Goal: Transaction & Acquisition: Purchase product/service

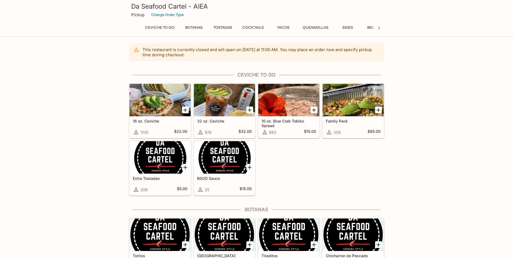
click at [186, 167] on icon "Add Extra Tostadas" at bounding box center [185, 167] width 4 height 4
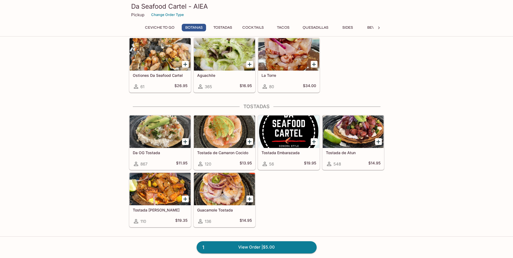
scroll to position [243, 0]
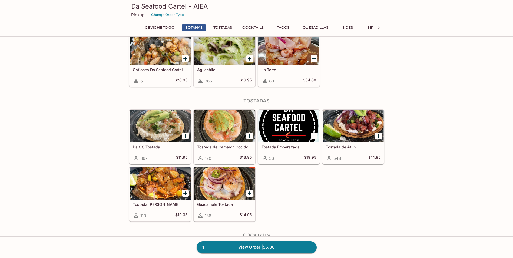
click at [379, 136] on icon "Add Tostada de Atun" at bounding box center [378, 136] width 6 height 6
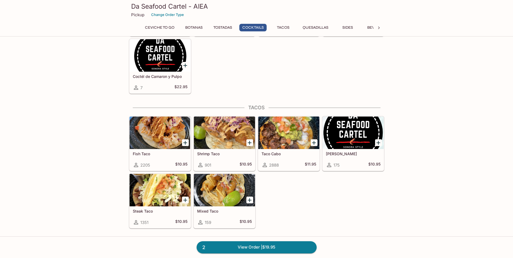
scroll to position [514, 0]
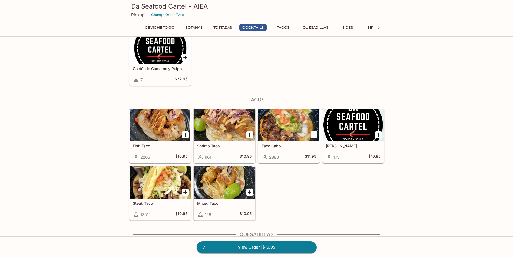
click at [314, 134] on icon "Add Taco Cabo" at bounding box center [314, 135] width 4 height 4
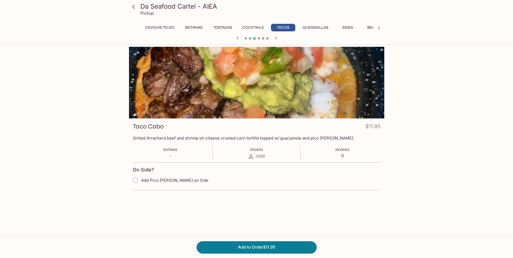
click at [165, 179] on span "Add Pico [PERSON_NAME] on Side" at bounding box center [174, 180] width 67 height 5
click at [141, 179] on input "Add Pico [PERSON_NAME] on Side" at bounding box center [135, 180] width 11 height 11
checkbox input "true"
click at [242, 249] on button "Add to Order $11.95" at bounding box center [257, 247] width 120 height 12
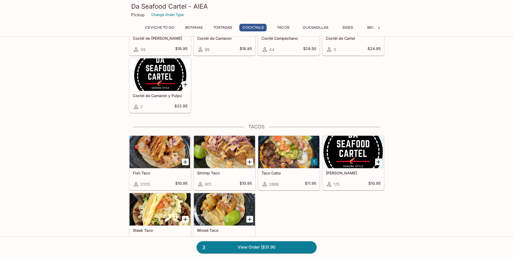
scroll to position [514, 0]
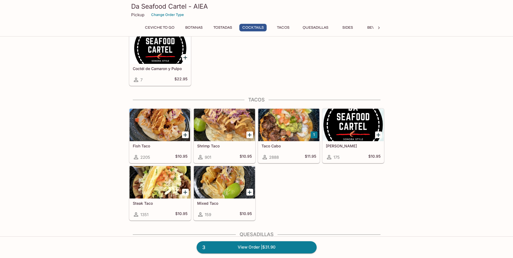
click at [184, 193] on icon "Add Steak Taco" at bounding box center [185, 192] width 6 height 6
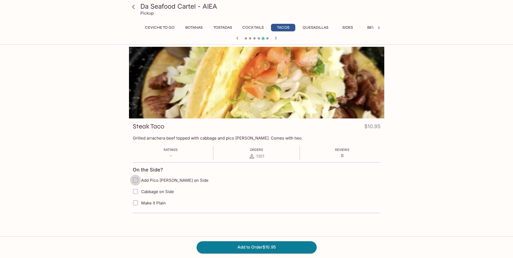
click at [135, 180] on input "Add Pico [PERSON_NAME] on Side" at bounding box center [135, 180] width 11 height 11
checkbox input "true"
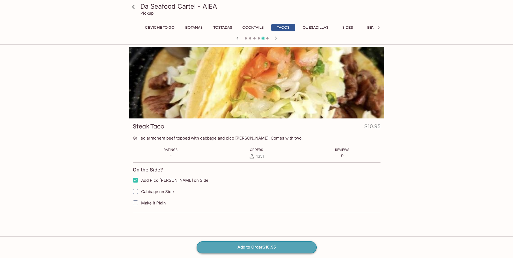
click at [283, 250] on button "Add to Order $10.95" at bounding box center [257, 247] width 120 height 12
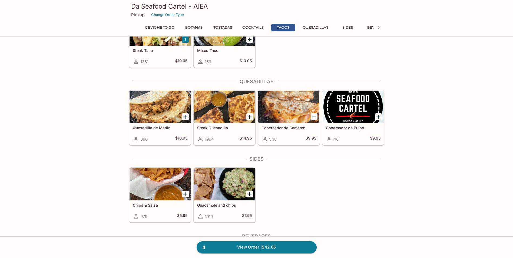
scroll to position [676, 0]
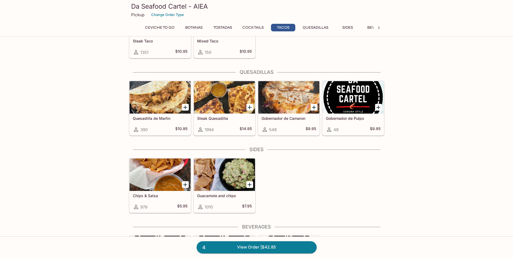
click at [185, 185] on icon "Add Chips & Salsa" at bounding box center [185, 184] width 6 height 6
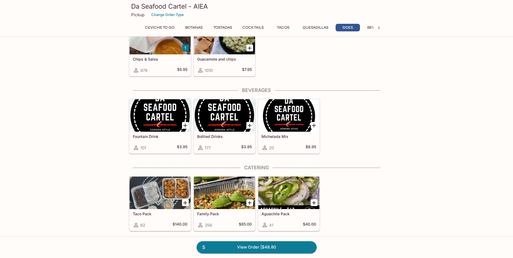
scroll to position [813, 0]
click at [381, 27] on icon at bounding box center [378, 27] width 5 height 5
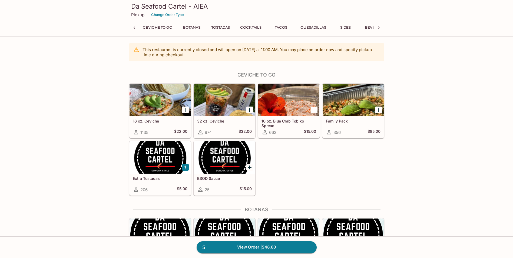
scroll to position [0, 2]
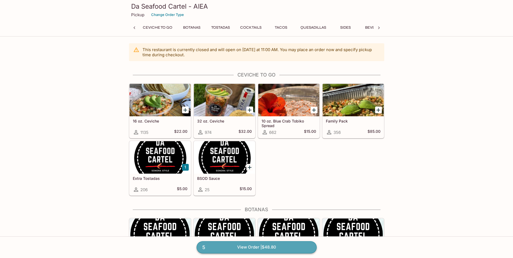
click at [259, 247] on link "5 View Order | $48.80" at bounding box center [257, 247] width 120 height 12
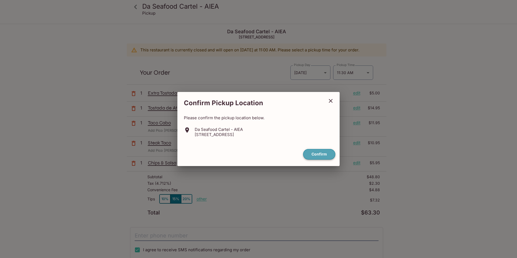
click at [322, 155] on button "Confirm" at bounding box center [319, 154] width 32 height 11
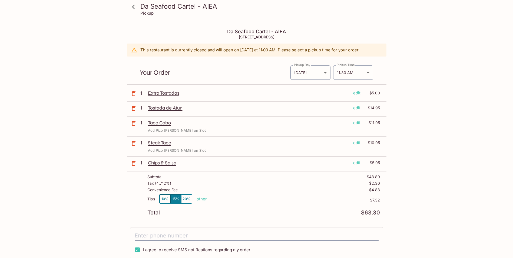
click at [203, 199] on p "other" at bounding box center [202, 198] width 10 height 5
drag, startPoint x: 234, startPoint y: 198, endPoint x: 249, endPoint y: 199, distance: 15.4
click at [249, 199] on div "Tips 10% 15% 20% Done 7.32 $7.32" at bounding box center [263, 202] width 232 height 16
type input "0.00"
click at [371, 72] on body "Da Seafood Cartel - AIEA Pickup Da Seafood Cartel - AIEA [STREET_ADDRESS] This …" at bounding box center [258, 153] width 517 height 258
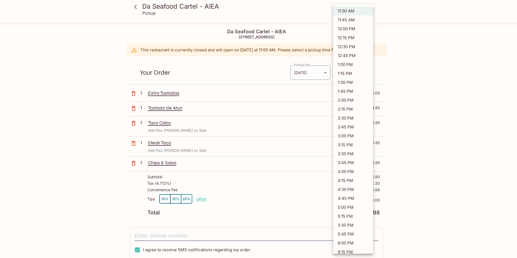
click at [350, 11] on li "11:30 AM" at bounding box center [353, 10] width 40 height 9
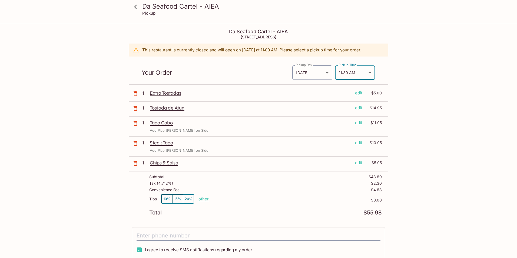
click at [368, 72] on body "Da Seafood Cartel - AIEA Pickup Da Seafood Cartel - AIEA [STREET_ADDRESS] This …" at bounding box center [258, 153] width 517 height 258
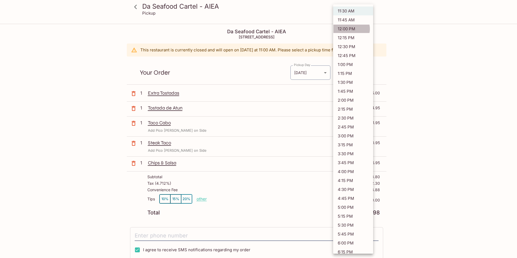
click at [351, 29] on li "12:00 PM" at bounding box center [353, 28] width 40 height 9
type input "[DATE]T22:00:00.000000Z"
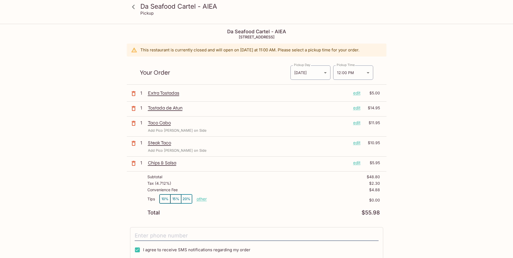
click at [385, 72] on div "Your Order Pickup Day [DATE] [DATE] Pickup Day Pickup Time 12:00 PM [DATE]T22:0…" at bounding box center [257, 70] width 260 height 28
click at [135, 143] on icon "button" at bounding box center [133, 143] width 6 height 6
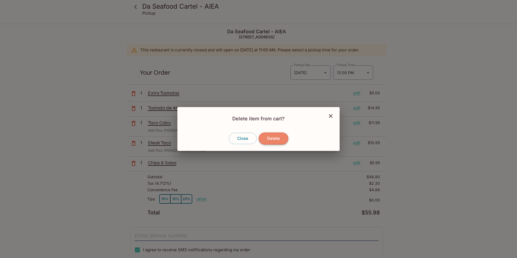
click at [281, 140] on button "Delete" at bounding box center [273, 138] width 29 height 12
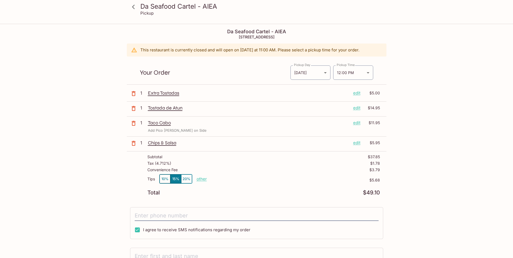
click at [203, 178] on p "other" at bounding box center [202, 178] width 10 height 5
drag, startPoint x: 231, startPoint y: 179, endPoint x: 259, endPoint y: 177, distance: 27.4
click at [259, 177] on div "Tips 10% 15% 20% Done 5.68 $5.68" at bounding box center [263, 182] width 232 height 16
type input "0.00"
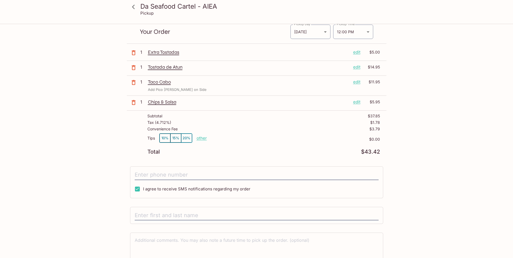
scroll to position [54, 0]
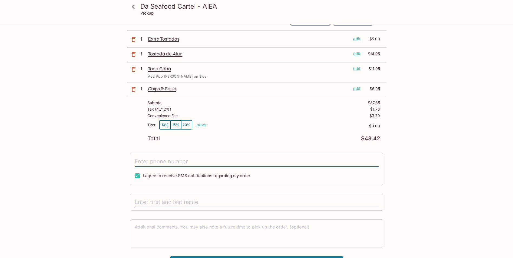
click at [162, 162] on input "tel" at bounding box center [257, 162] width 244 height 10
type input "[PHONE_NUMBER]"
click at [164, 199] on input "text" at bounding box center [257, 202] width 244 height 10
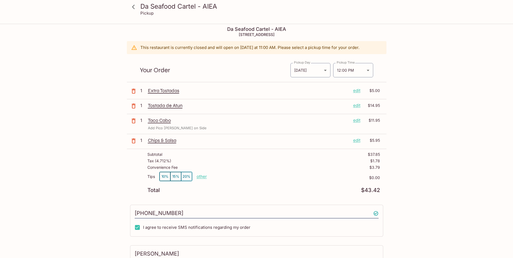
scroll to position [0, 0]
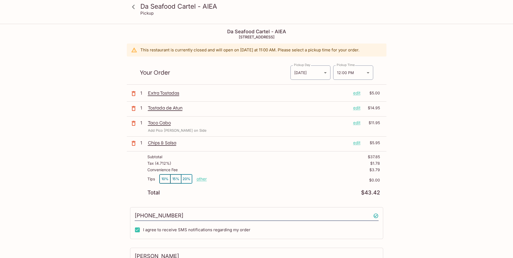
type input "[PERSON_NAME]"
click at [358, 122] on p "edit" at bounding box center [356, 123] width 7 height 6
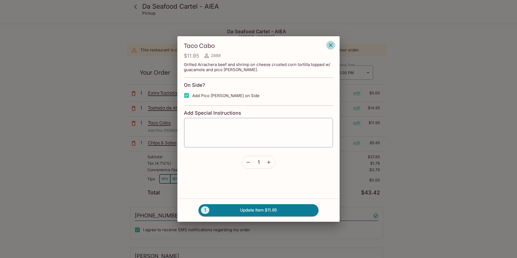
click at [332, 46] on icon "button" at bounding box center [330, 45] width 6 height 6
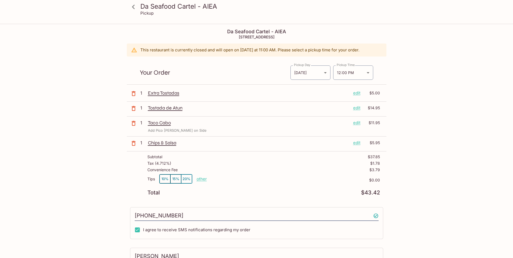
scroll to position [66, 0]
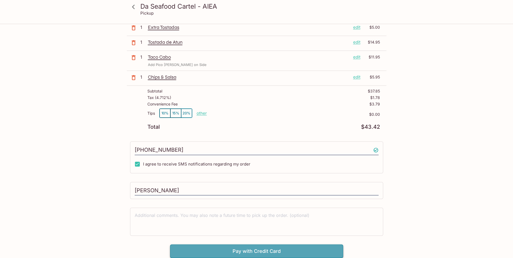
click at [265, 245] on button "Pay with Credit Card" at bounding box center [256, 251] width 173 height 14
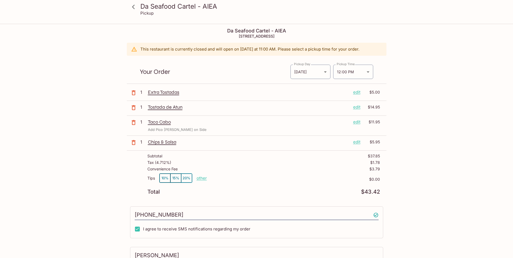
scroll to position [0, 0]
click at [368, 72] on body "Da Seafood Cartel - AIEA Pickup Da Seafood Cartel - AIEA [STREET_ADDRESS] This …" at bounding box center [258, 153] width 517 height 258
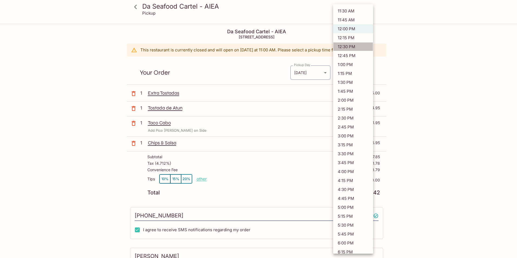
click at [353, 46] on li "12:30 PM" at bounding box center [353, 46] width 40 height 9
type input "[DATE]T22:30:00.000000Z"
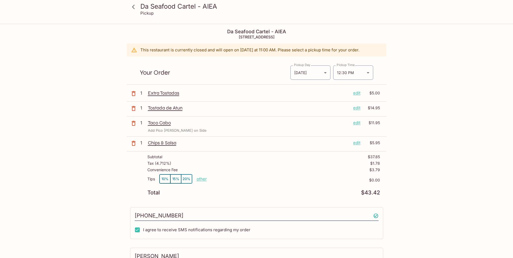
click at [412, 98] on div "Da Seafood Cartel - AIEA Pickup Da Seafood Cartel - AIEA [STREET_ADDRESS] This …" at bounding box center [257, 214] width 346 height 380
click at [136, 5] on icon at bounding box center [133, 6] width 9 height 9
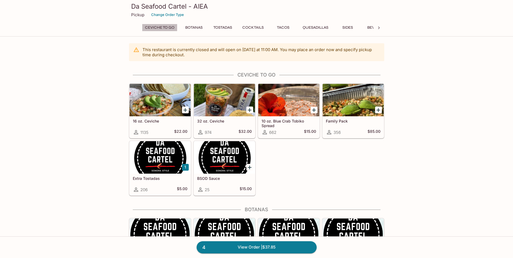
click at [155, 25] on button "Ceviche To Go" at bounding box center [159, 28] width 35 height 8
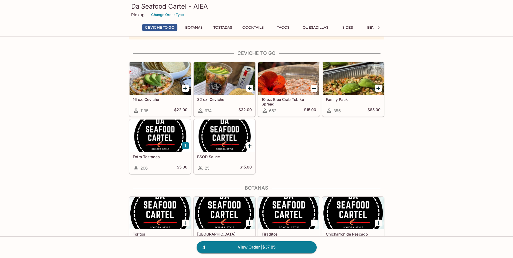
scroll to position [26, 0]
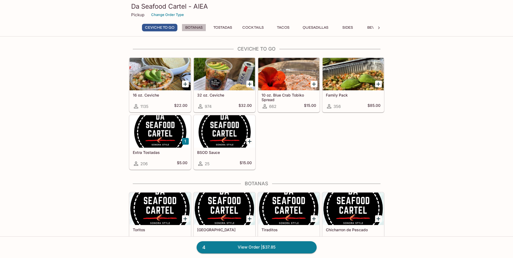
click at [198, 28] on button "Botanas" at bounding box center [194, 28] width 24 height 8
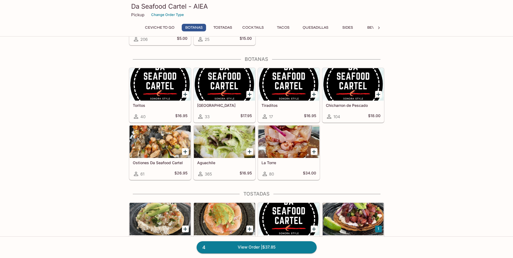
scroll to position [161, 0]
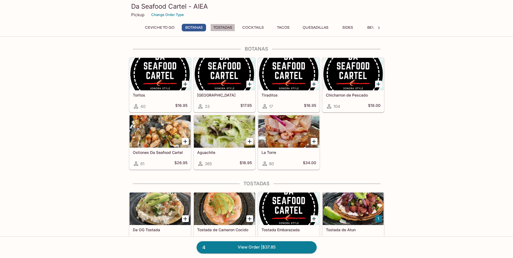
click at [221, 28] on button "Tostadas" at bounding box center [222, 28] width 25 height 8
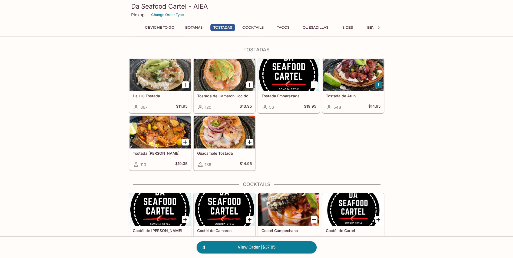
scroll to position [295, 0]
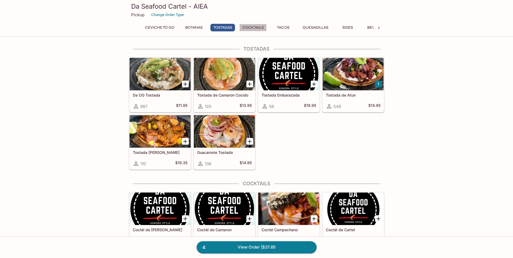
click at [253, 26] on button "Cocktails" at bounding box center [252, 28] width 27 height 8
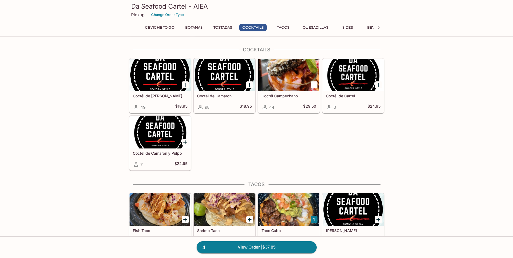
scroll to position [430, 0]
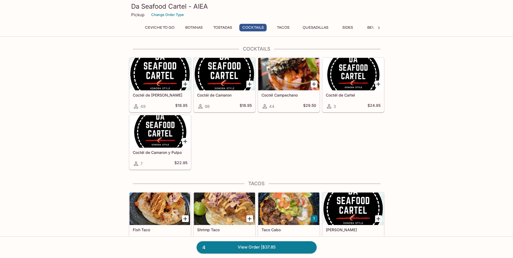
click at [283, 27] on button "Tacos" at bounding box center [283, 28] width 24 height 8
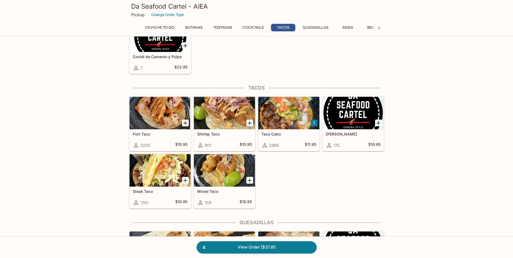
scroll to position [564, 0]
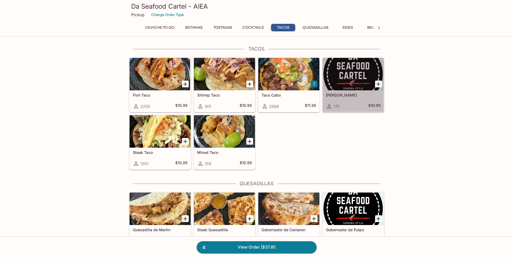
click at [350, 96] on h5 "[PERSON_NAME]" at bounding box center [353, 95] width 55 height 5
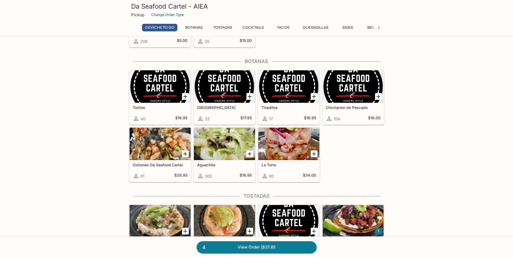
scroll to position [132, 0]
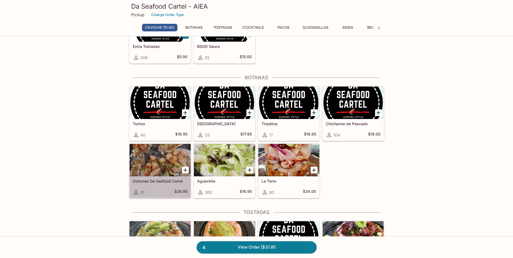
click at [163, 156] on div at bounding box center [159, 160] width 61 height 32
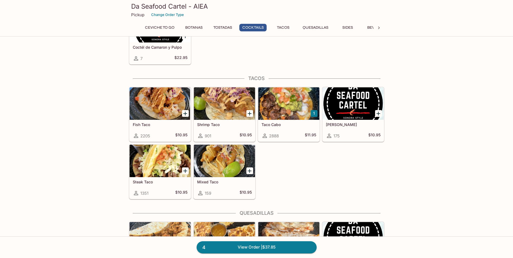
scroll to position [535, 0]
click at [148, 181] on h5 "Steak Taco" at bounding box center [160, 181] width 55 height 5
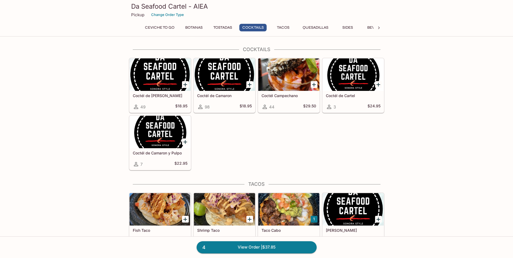
scroll to position [483, 0]
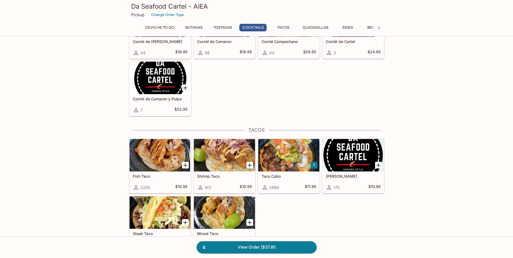
click at [294, 182] on div "Taco Cabo 2888 $11.95" at bounding box center [288, 182] width 61 height 22
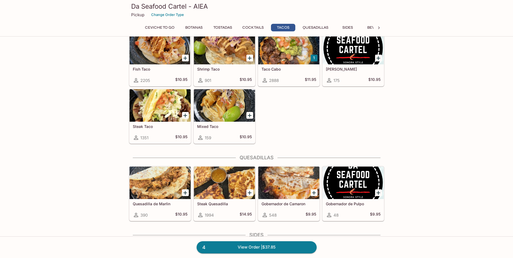
scroll to position [591, 0]
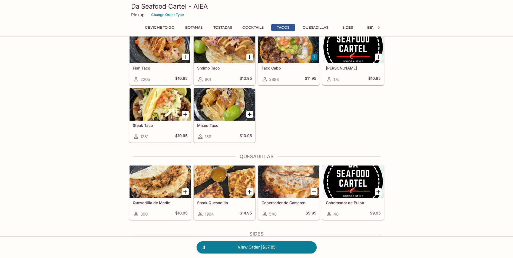
click at [220, 124] on h5 "Mixed Taco" at bounding box center [224, 125] width 55 height 5
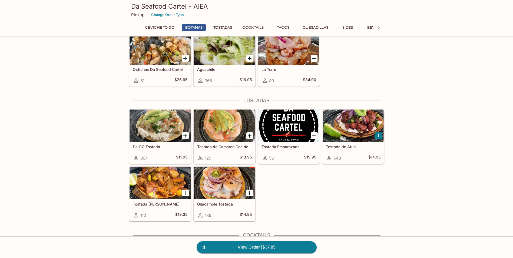
scroll to position [245, 0]
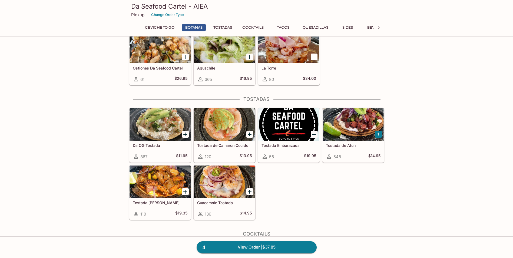
click at [348, 152] on div "Tostada de Atun 548 $14.95" at bounding box center [352, 152] width 61 height 22
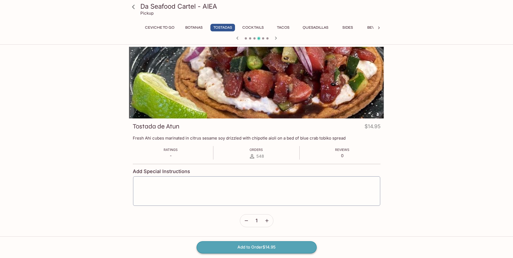
click at [249, 250] on button "Add to Order $14.95" at bounding box center [257, 247] width 120 height 12
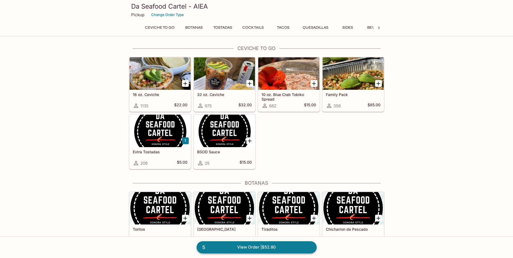
click at [240, 246] on link "5 View Order | $52.80" at bounding box center [257, 247] width 120 height 12
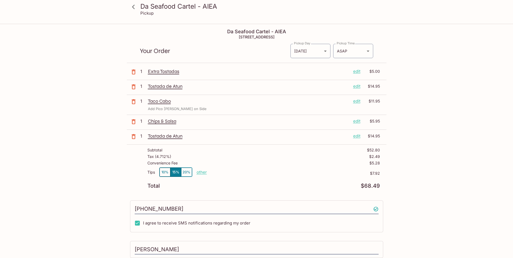
click at [132, 86] on icon "button" at bounding box center [134, 86] width 4 height 5
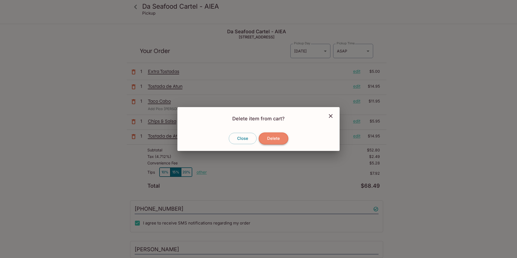
click at [270, 136] on button "Delete" at bounding box center [273, 138] width 29 height 12
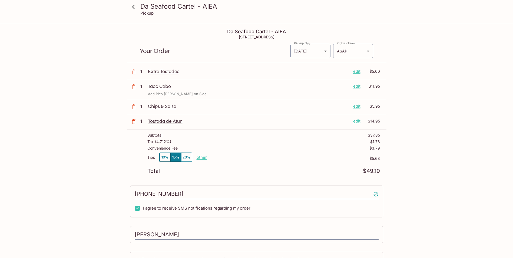
click at [204, 158] on p "other" at bounding box center [202, 157] width 10 height 5
drag, startPoint x: 235, startPoint y: 157, endPoint x: 244, endPoint y: 156, distance: 8.9
click at [244, 156] on div "Tips 10% 15% 20% Done 5.68 $5.68" at bounding box center [263, 160] width 232 height 16
type input "0.00"
drag, startPoint x: 212, startPoint y: 160, endPoint x: 212, endPoint y: 153, distance: 7.0
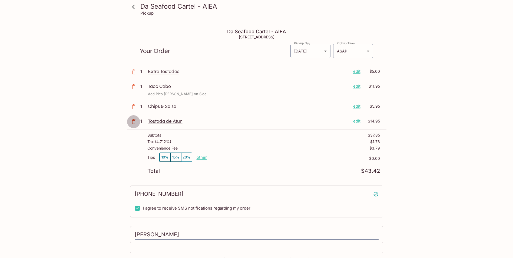
click at [133, 122] on icon "button" at bounding box center [133, 121] width 6 height 6
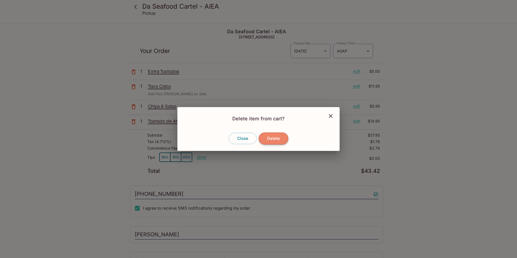
click at [273, 141] on button "Delete" at bounding box center [273, 138] width 29 height 12
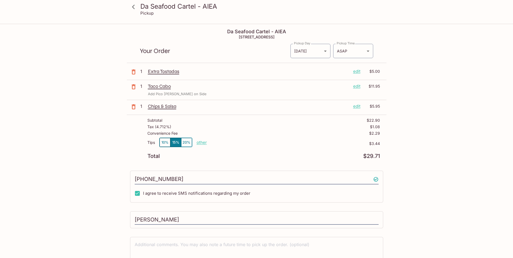
click at [135, 70] on icon "button" at bounding box center [133, 72] width 6 height 6
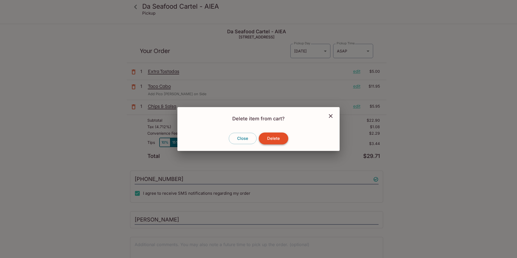
click at [278, 139] on button "Delete" at bounding box center [273, 138] width 29 height 12
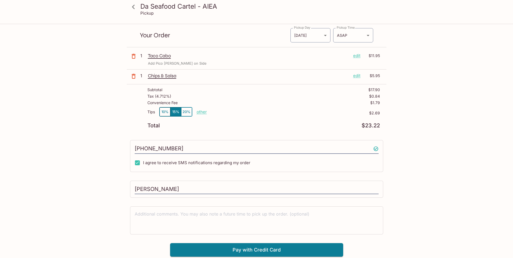
scroll to position [24, 0]
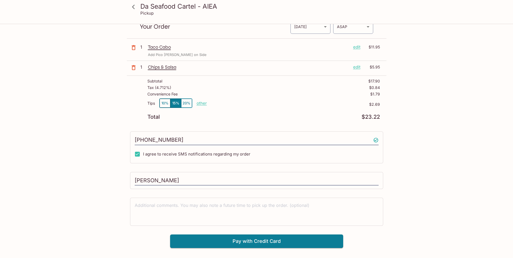
click at [207, 103] on p "$2.69" at bounding box center [293, 104] width 173 height 4
click at [199, 105] on p "other" at bounding box center [202, 103] width 10 height 5
drag, startPoint x: 233, startPoint y: 103, endPoint x: 246, endPoint y: 101, distance: 12.8
click at [246, 101] on div "Tips 10% 15% 20% Done 2.69 $2.69" at bounding box center [263, 106] width 232 height 16
type input "0.00"
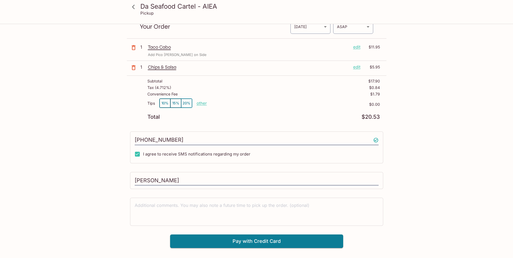
click at [420, 128] on div "Da Seafood Cartel - AIEA Pickup Da Seafood Cartel - AIEA 98-[STREET_ADDRESS] Yo…" at bounding box center [257, 124] width 346 height 248
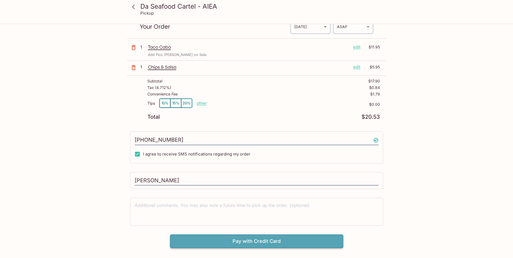
click at [200, 241] on button "Pay with Credit Card" at bounding box center [256, 241] width 173 height 14
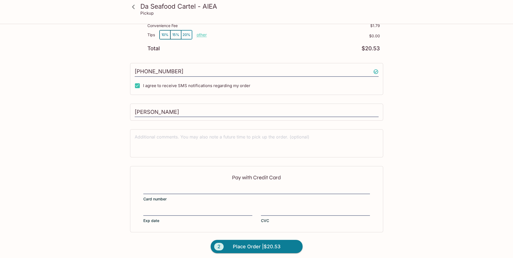
scroll to position [95, 0]
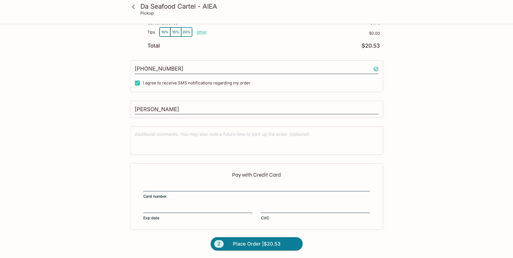
click at [181, 183] on div "Pay with Credit Card Card number Exp date CVC" at bounding box center [256, 196] width 253 height 66
click at [229, 243] on button "2 Place Order | $20.53" at bounding box center [257, 244] width 92 height 14
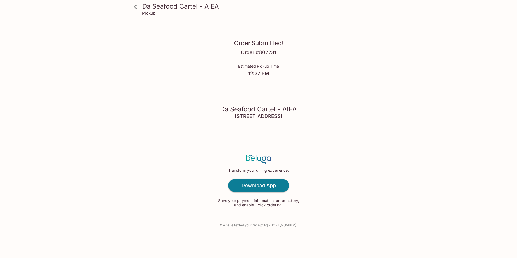
click at [468, 141] on div "Da Seafood Cartel - AIEA Pickup Order Submitted! Order # 802231 Estimated Picku…" at bounding box center [258, 129] width 517 height 258
click at [139, 6] on icon at bounding box center [135, 6] width 9 height 9
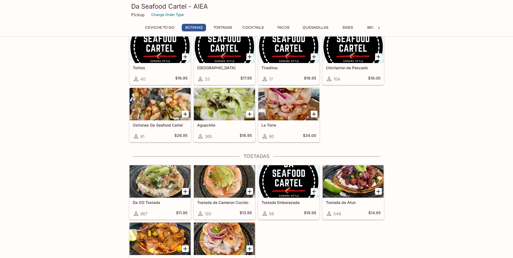
scroll to position [216, 0]
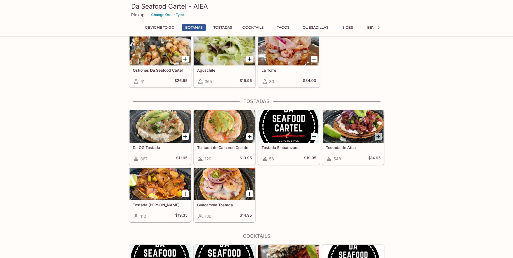
click at [378, 137] on icon "Add Tostada de Atun" at bounding box center [378, 137] width 4 height 4
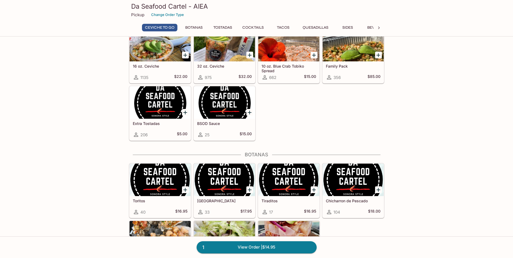
scroll to position [0, 0]
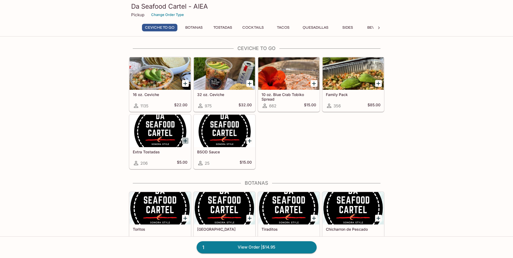
click at [185, 139] on icon "Add Extra Tostadas" at bounding box center [185, 141] width 6 height 6
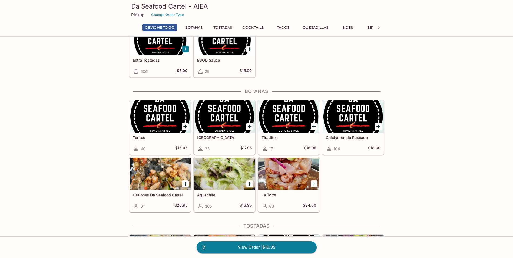
scroll to position [135, 0]
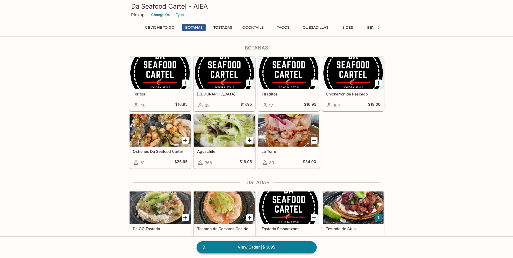
click at [206, 245] on span "2" at bounding box center [203, 248] width 9 height 8
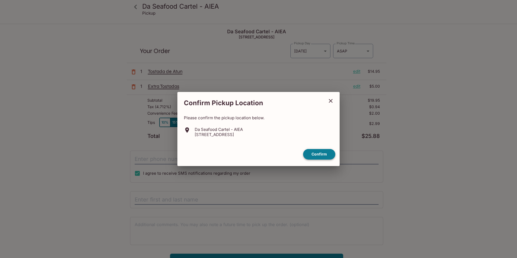
click at [323, 155] on button "Confirm" at bounding box center [319, 154] width 32 height 11
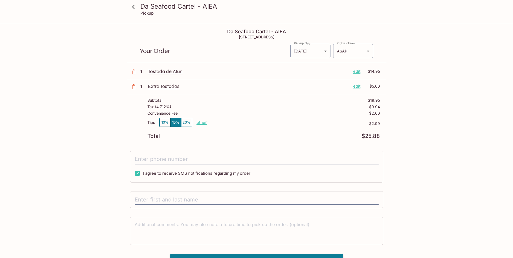
click at [197, 122] on p "other" at bounding box center [202, 122] width 10 height 5
drag, startPoint x: 232, startPoint y: 122, endPoint x: 251, endPoint y: 121, distance: 19.2
click at [251, 121] on div "Tips 10% 15% 20% Done 2.99 $2.99" at bounding box center [263, 126] width 232 height 16
type input "0.00"
click at [398, 124] on div "Da Seafood Cartel - AIEA Pickup Da Seafood Cartel - AIEA 98-[STREET_ADDRESS] Yo…" at bounding box center [257, 145] width 346 height 243
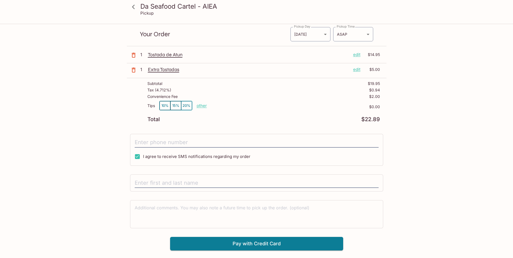
scroll to position [24, 0]
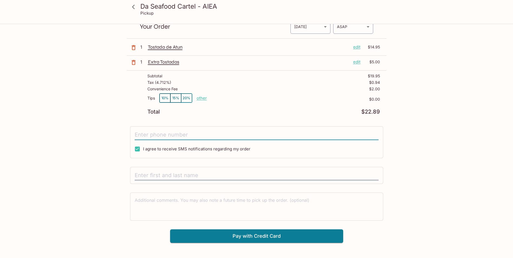
click at [166, 131] on input "tel" at bounding box center [257, 135] width 244 height 10
type input "[PHONE_NUMBER]"
click at [451, 153] on div "Da Seafood Cartel - AIEA Pickup Da Seafood Cartel - AIEA 98-[STREET_ADDRESS] Yo…" at bounding box center [256, 129] width 513 height 258
